Goal: Book appointment/travel/reservation

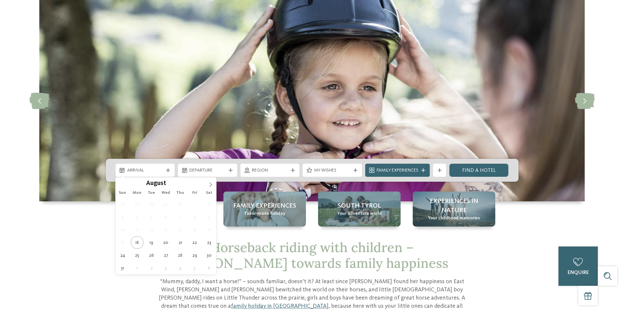
scroll to position [66, 0]
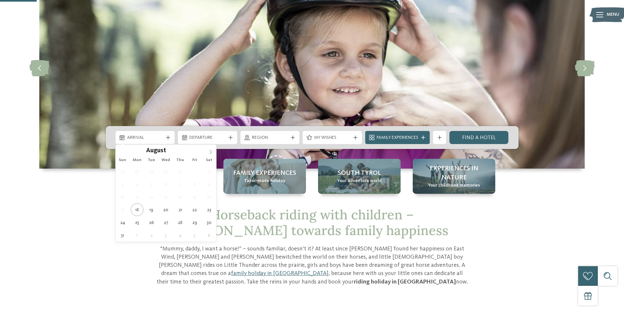
click at [210, 151] on icon at bounding box center [210, 152] width 5 height 5
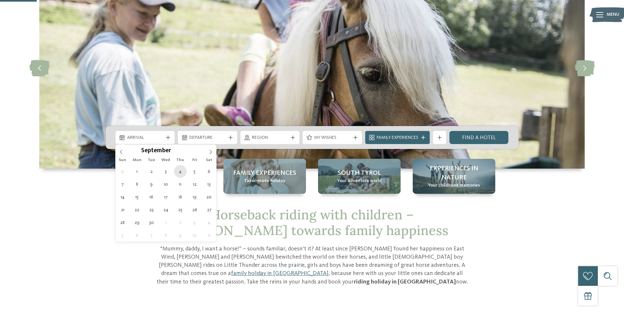
type div "[DATE]"
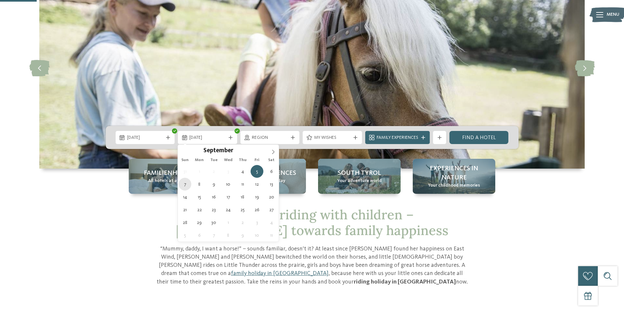
type div "[DATE]"
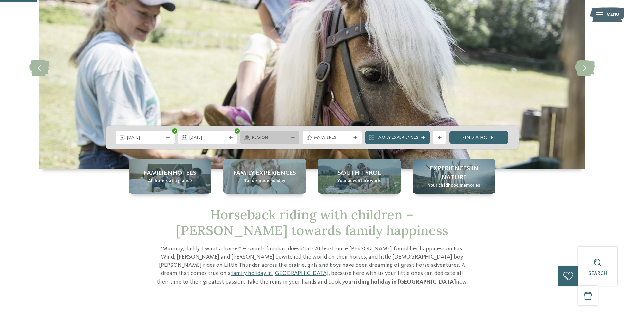
click at [261, 140] on span "Region" at bounding box center [270, 138] width 36 height 7
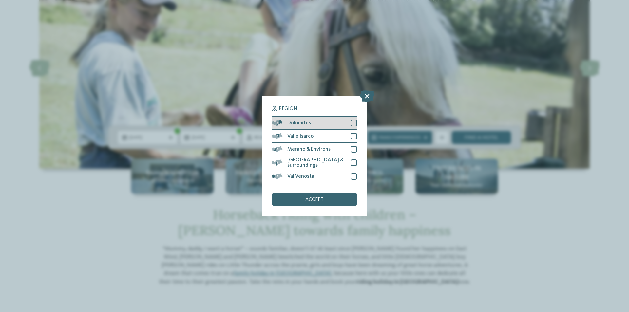
click at [355, 124] on div at bounding box center [354, 123] width 7 height 7
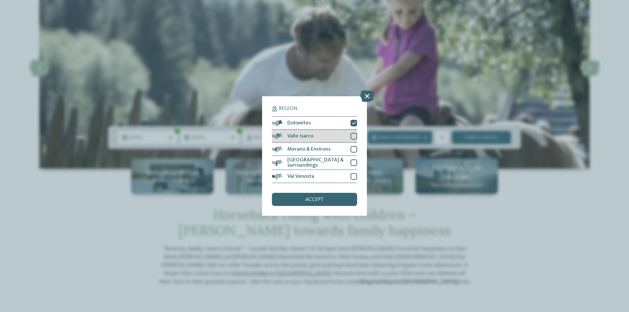
click at [355, 133] on div at bounding box center [354, 136] width 7 height 7
click at [354, 147] on div at bounding box center [354, 149] width 7 height 7
click at [354, 160] on div at bounding box center [354, 163] width 7 height 7
click at [355, 171] on div "Val Venosta" at bounding box center [314, 176] width 85 height 13
click at [346, 195] on div "accept" at bounding box center [314, 199] width 85 height 13
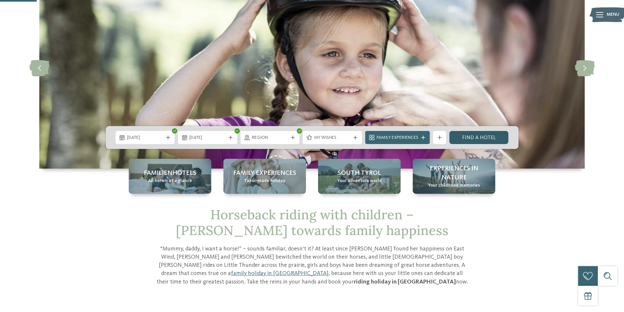
click at [471, 139] on link "Find a hotel" at bounding box center [479, 137] width 59 height 13
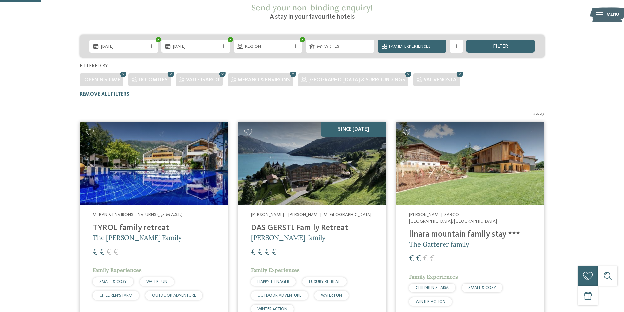
scroll to position [101, 0]
